Goal: Entertainment & Leisure: Consume media (video, audio)

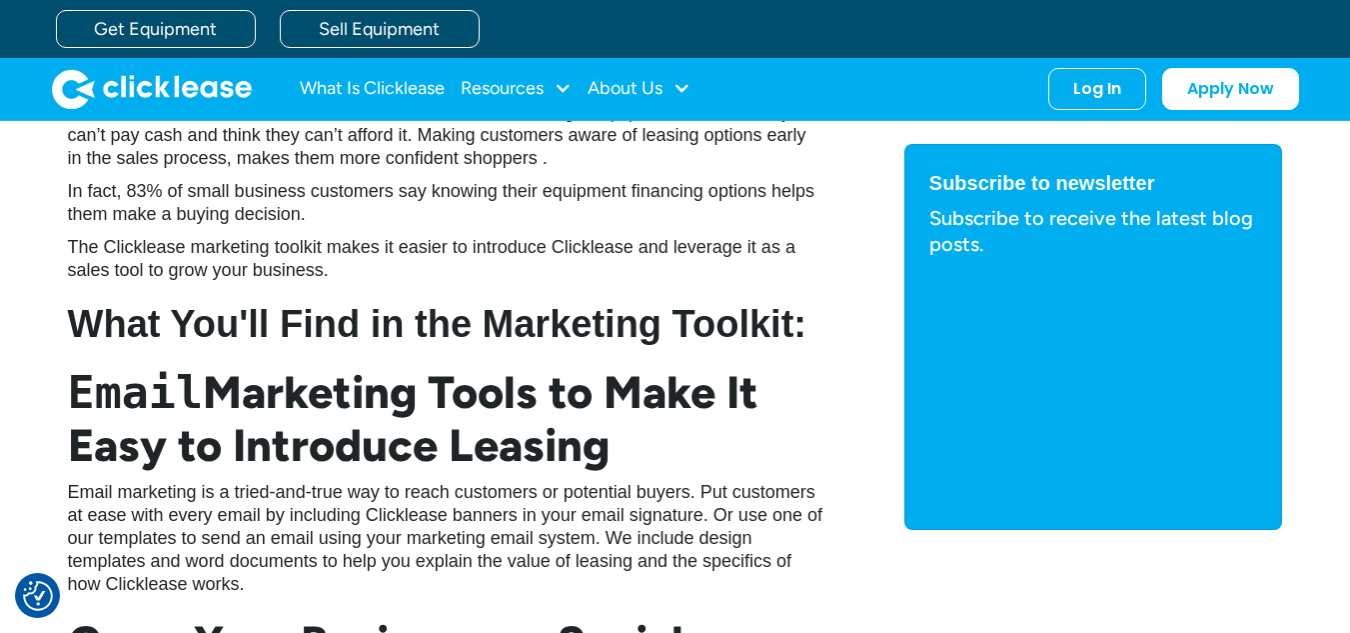
scroll to position [1199, 0]
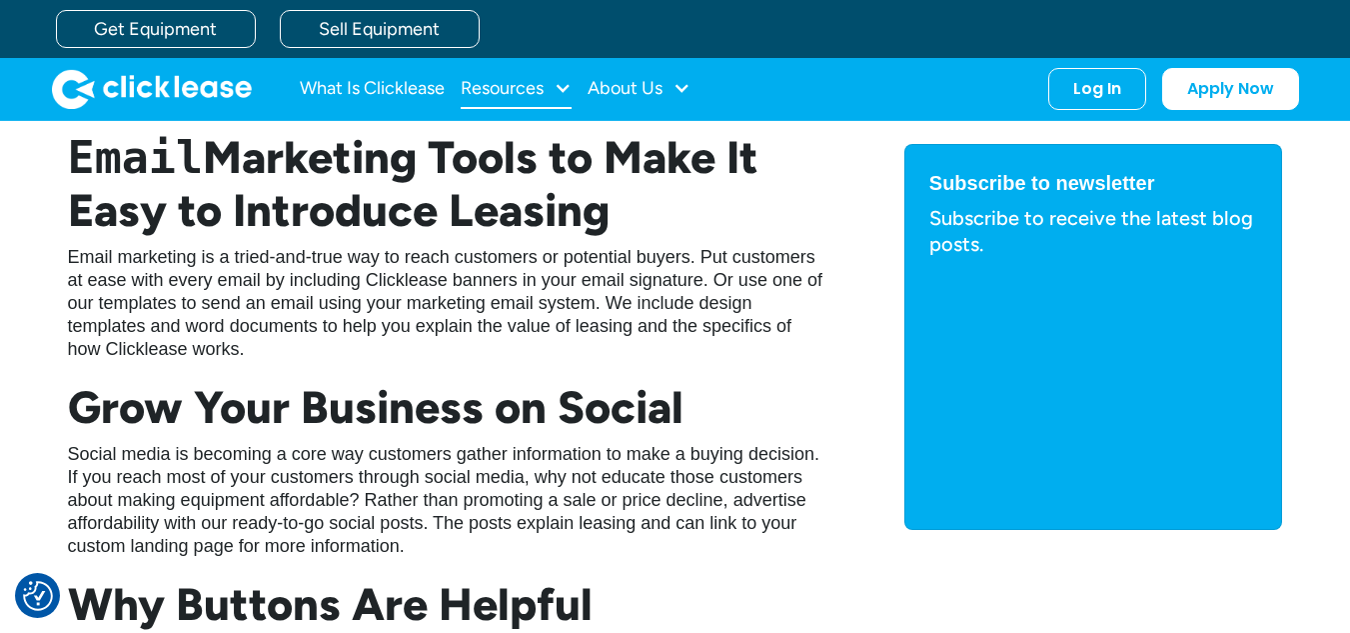
click at [565, 74] on div "Resources" at bounding box center [516, 89] width 111 height 40
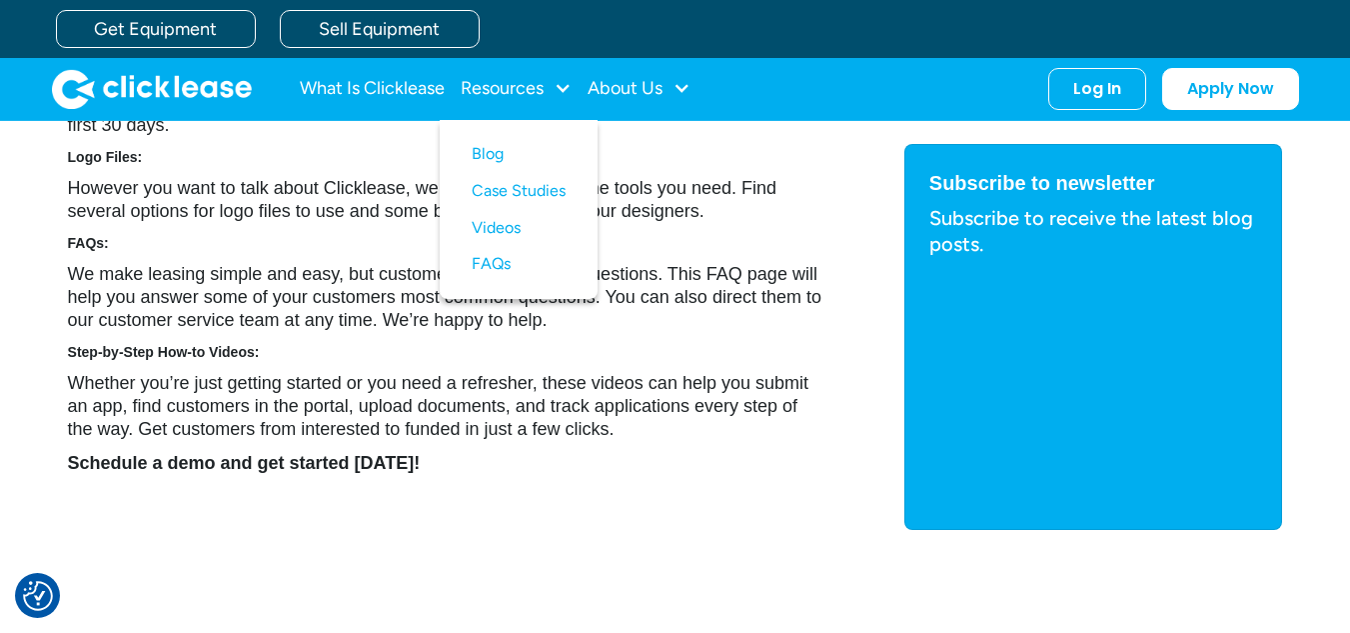
scroll to position [2098, 0]
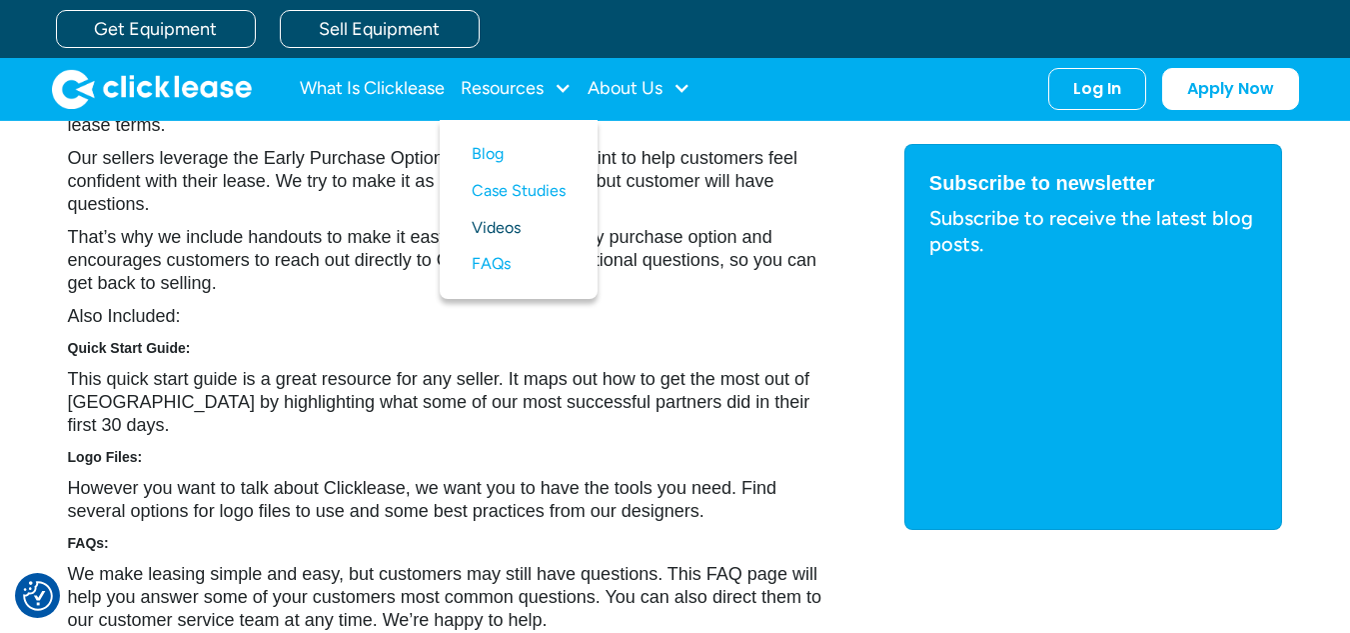
click at [509, 232] on link "Videos" at bounding box center [519, 228] width 94 height 37
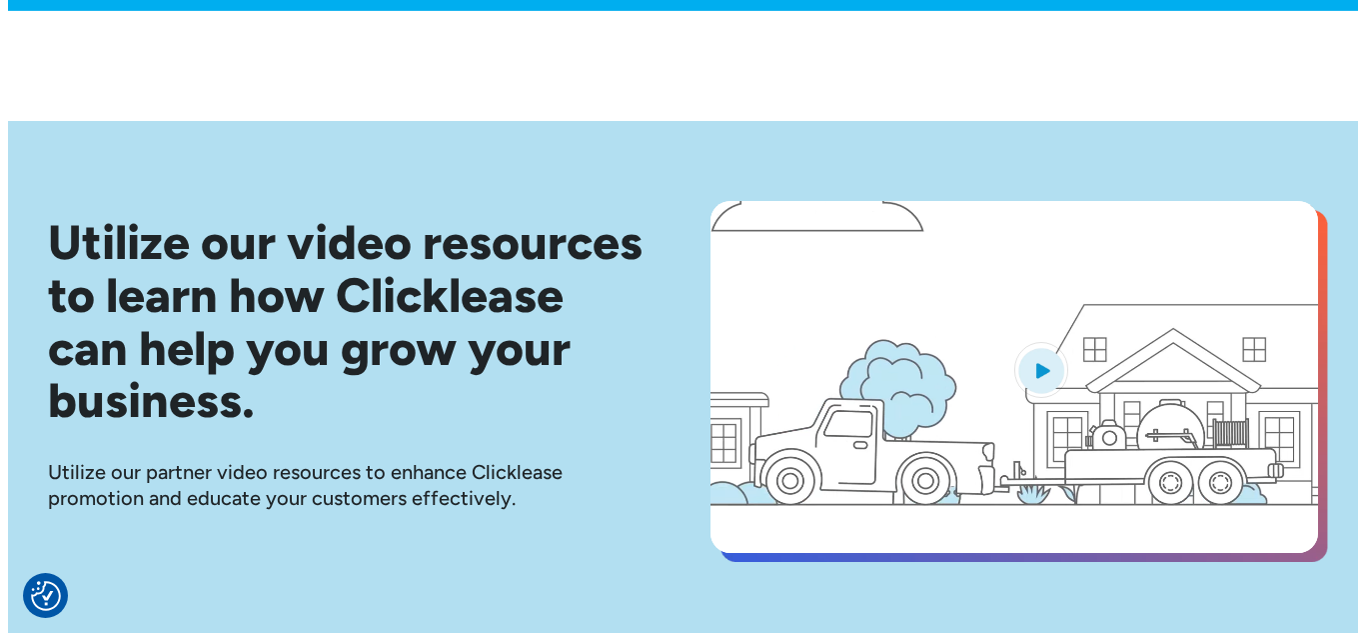
scroll to position [799, 0]
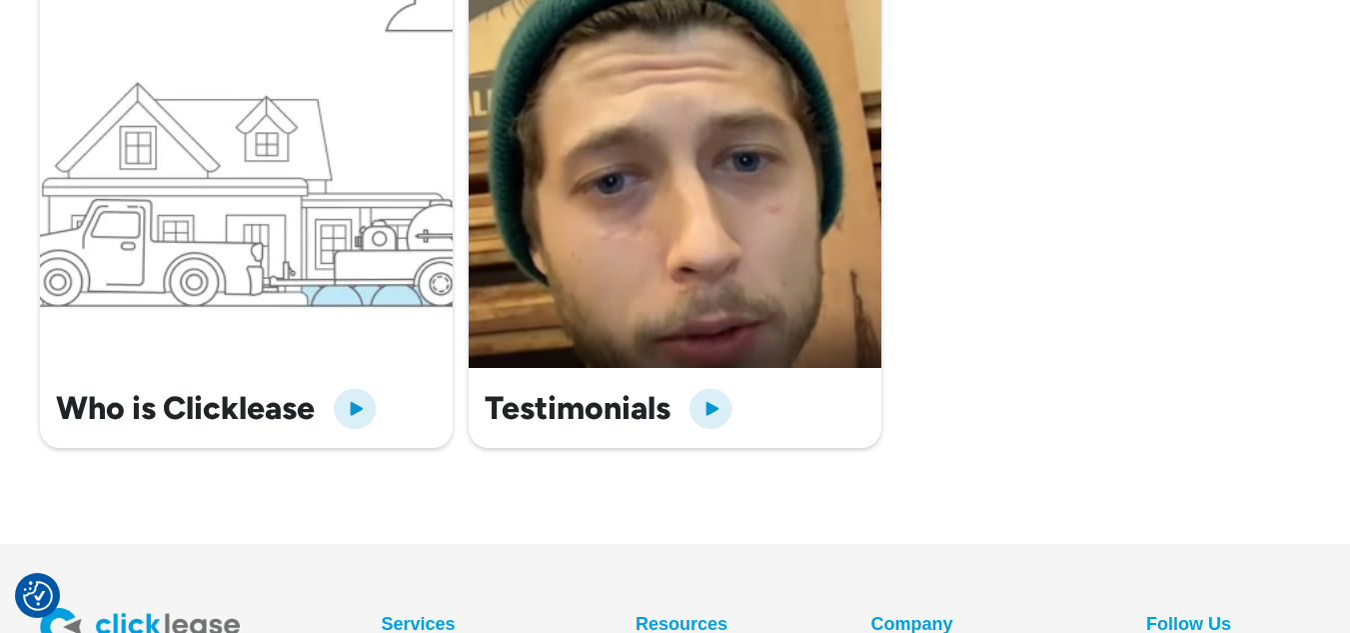
click at [362, 396] on img "open lightbox" at bounding box center [355, 408] width 48 height 48
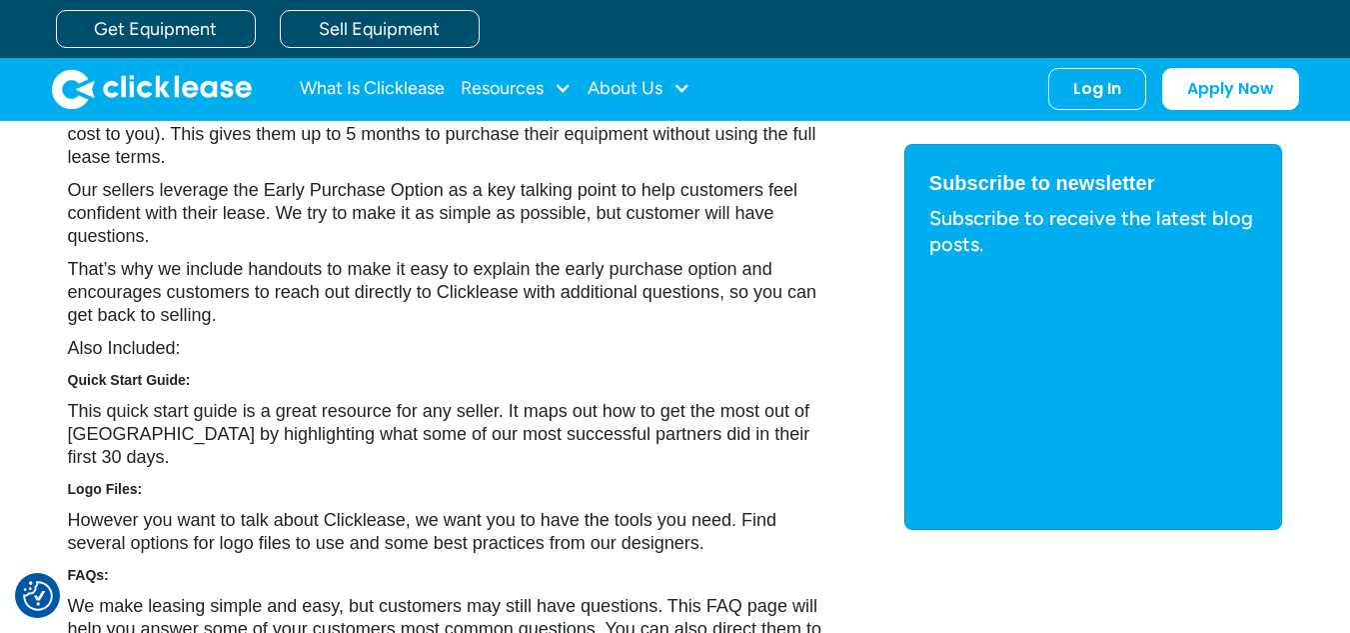
scroll to position [1799, 0]
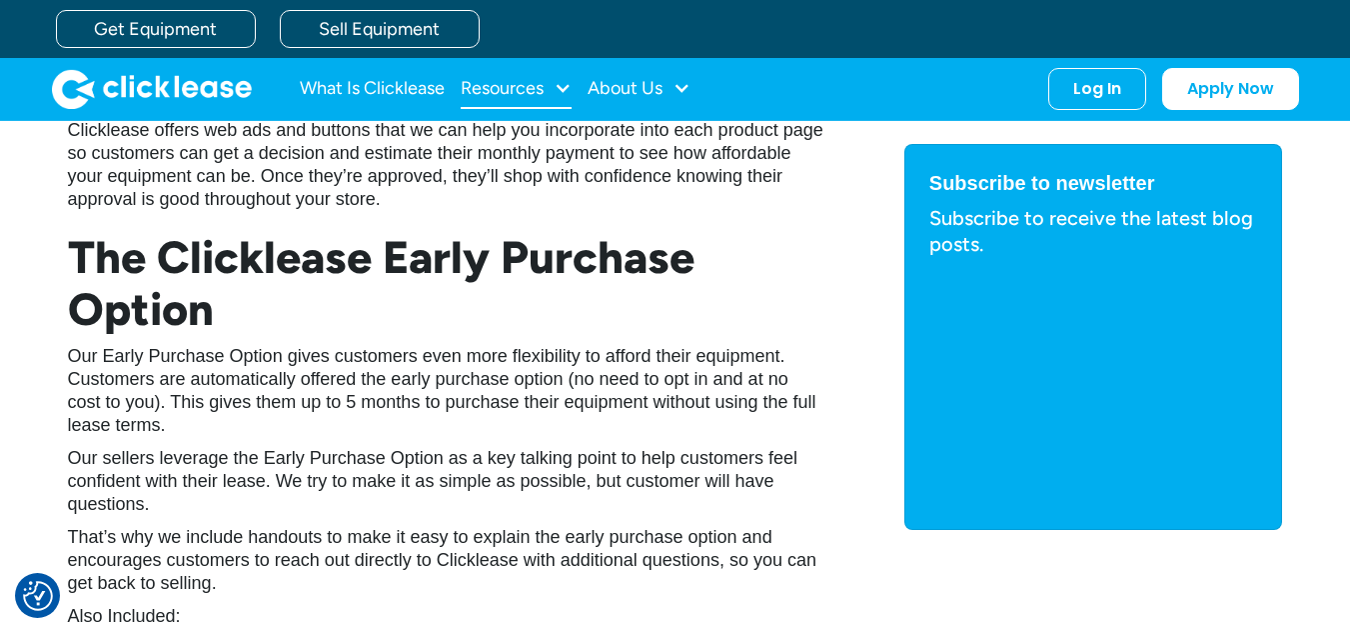
click at [542, 88] on div "Resources" at bounding box center [502, 88] width 83 height 0
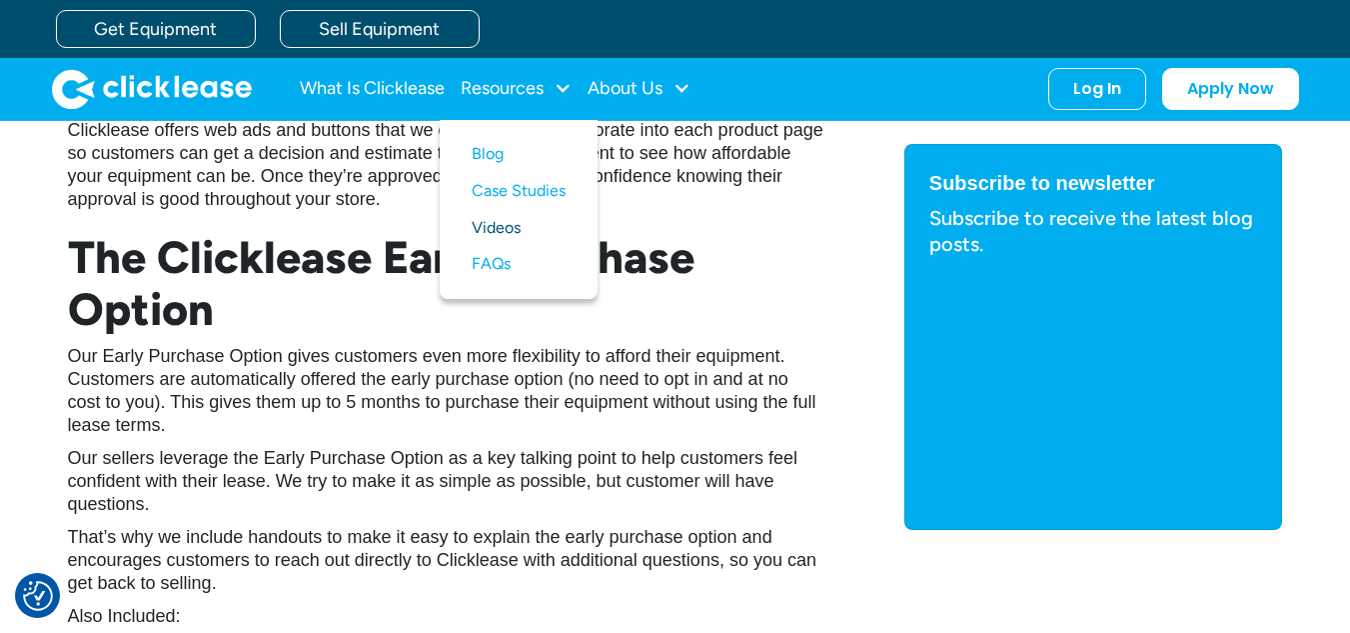
click at [505, 216] on link "Videos" at bounding box center [519, 228] width 94 height 37
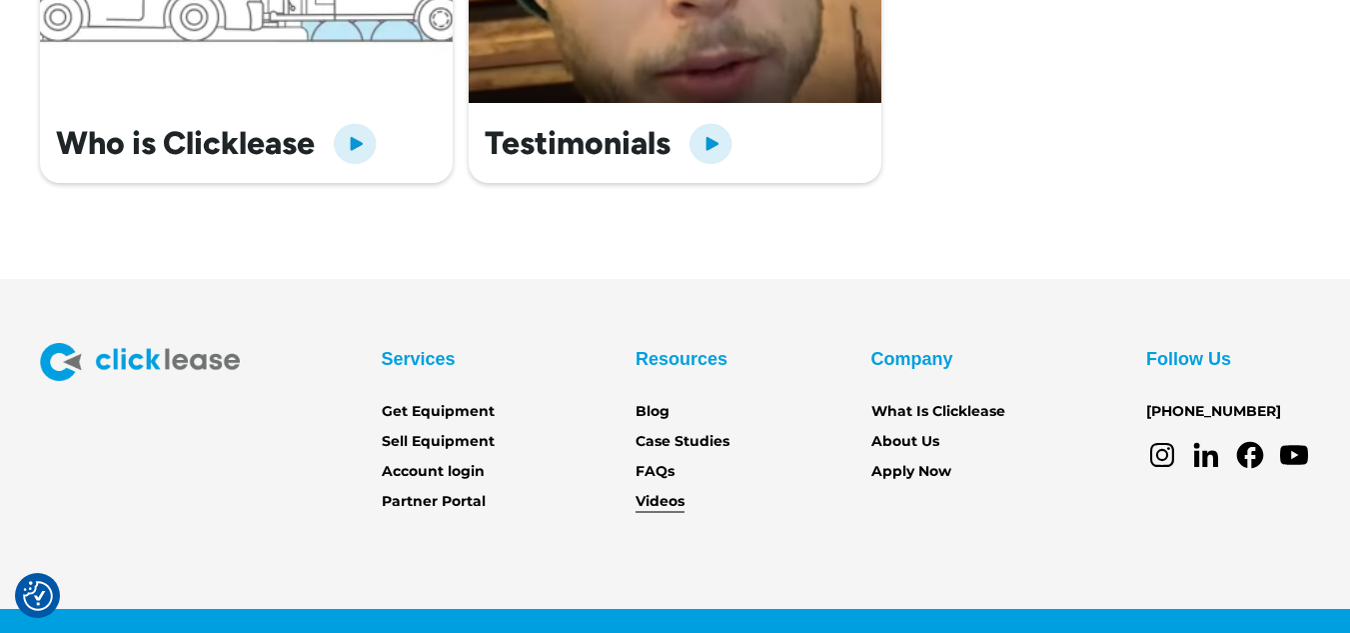
scroll to position [1099, 0]
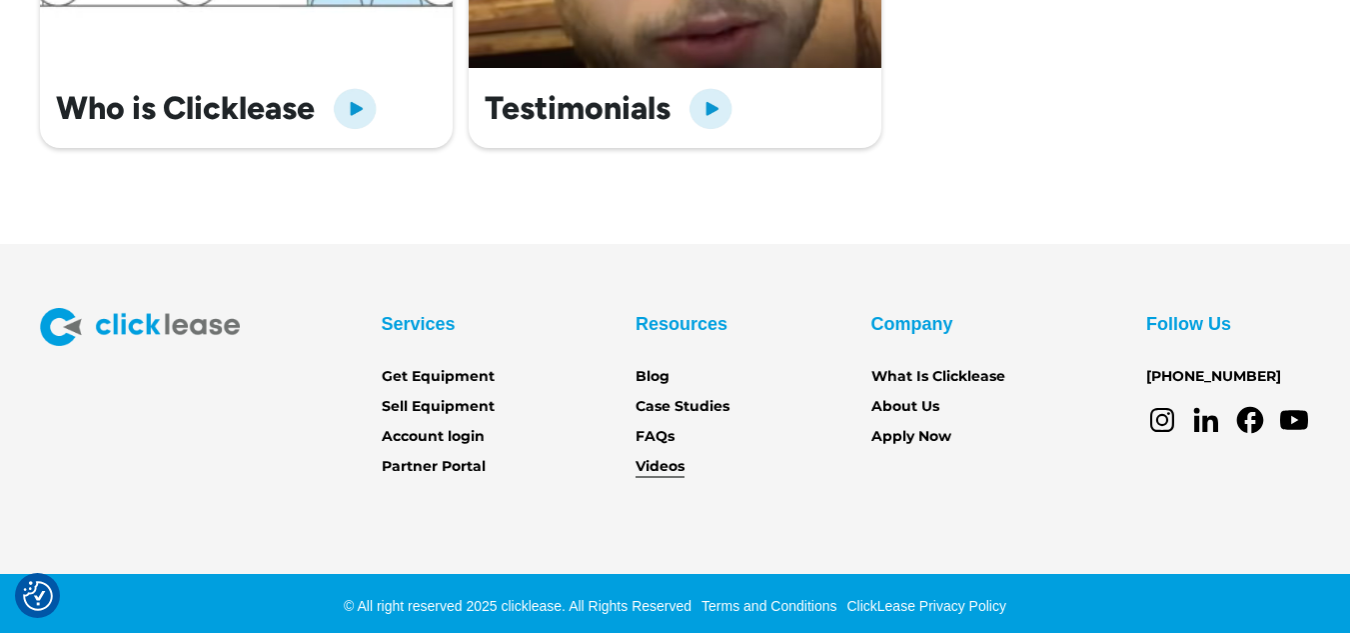
click at [651, 472] on link "Videos" at bounding box center [660, 467] width 49 height 22
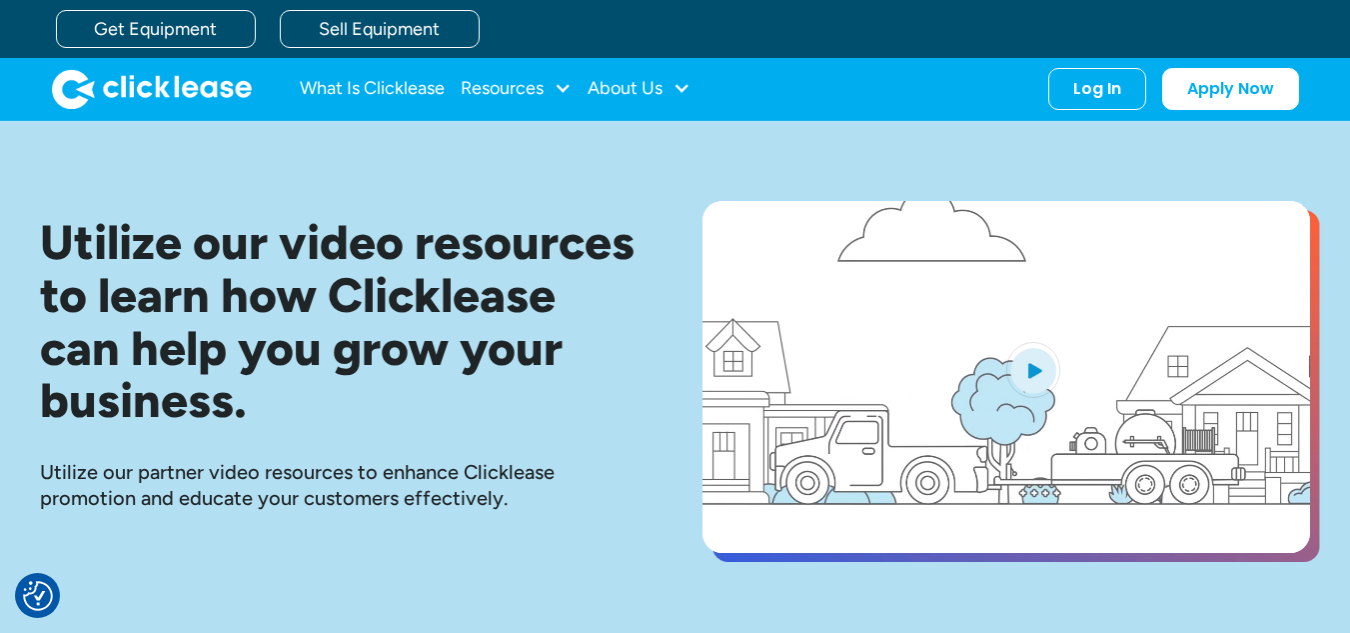
click at [1068, 369] on video "open lightbox" at bounding box center [1006, 377] width 608 height 352
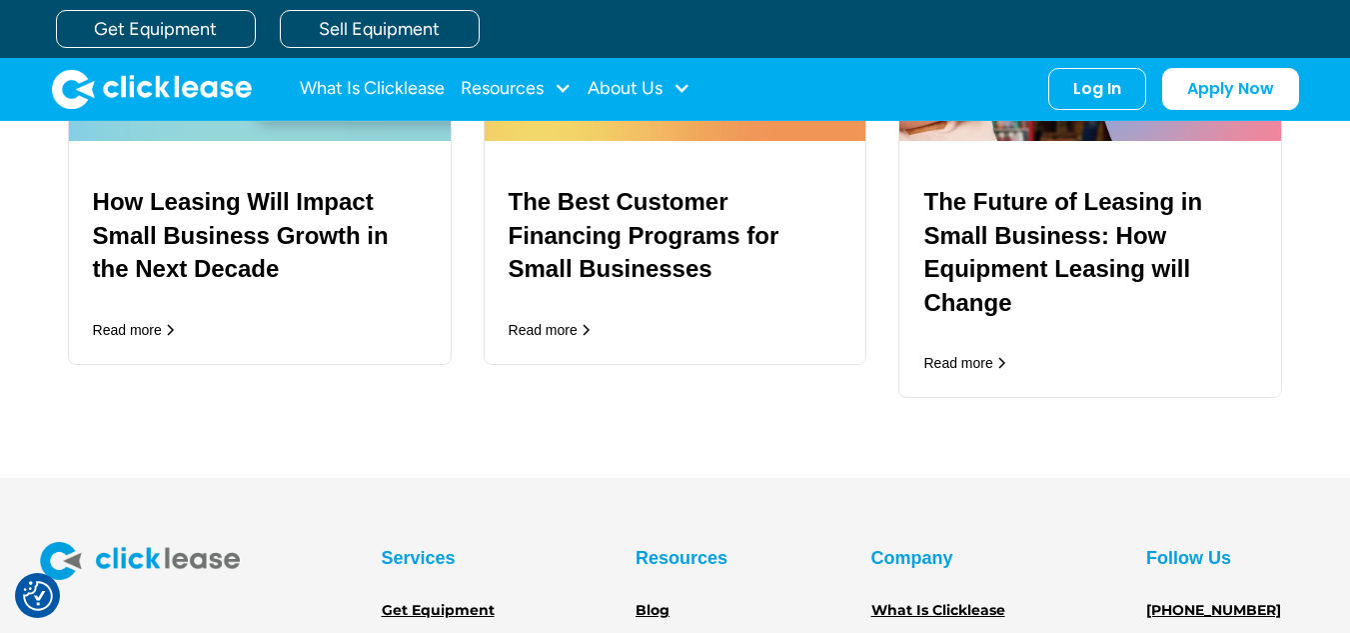
scroll to position [3494, 0]
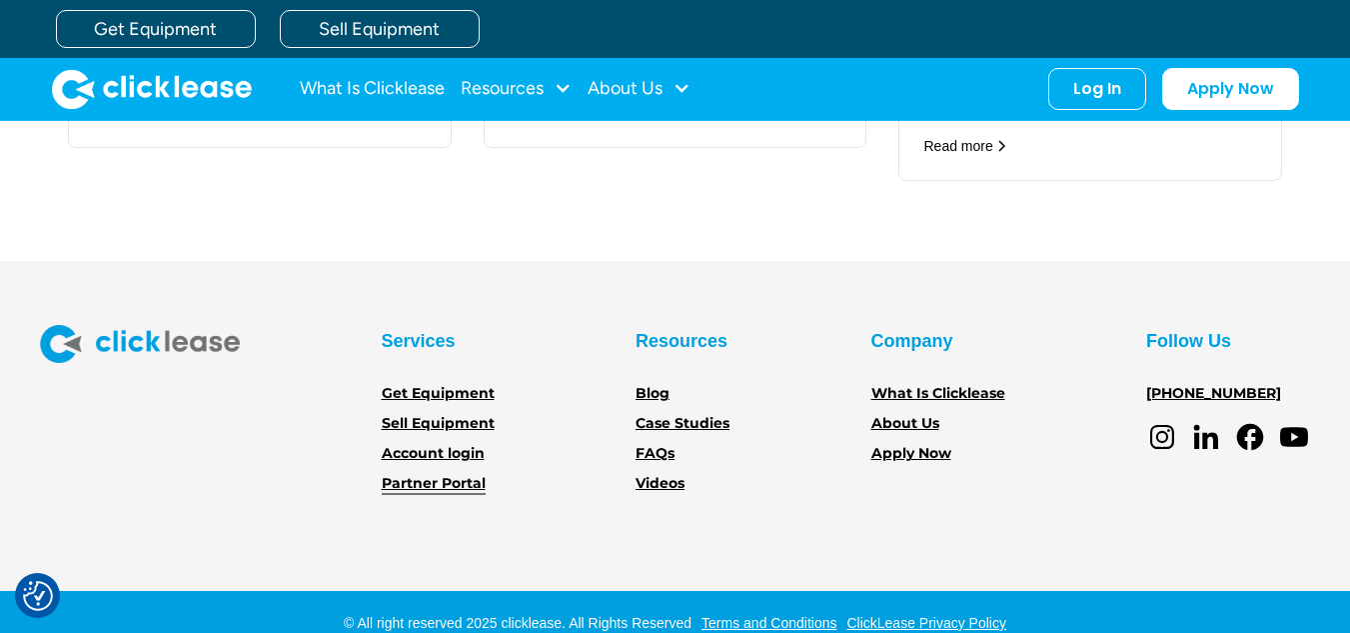
click at [453, 473] on link "Partner Portal" at bounding box center [434, 484] width 104 height 22
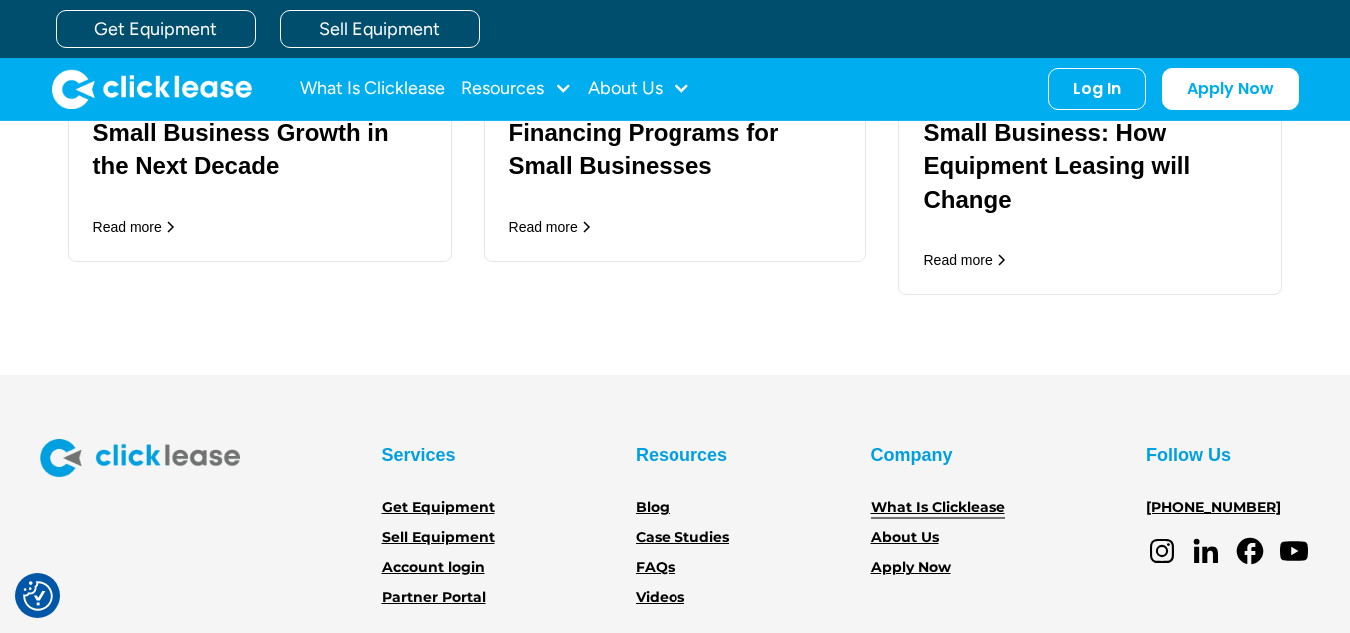
scroll to position [3292, 0]
